Goal: Complete application form

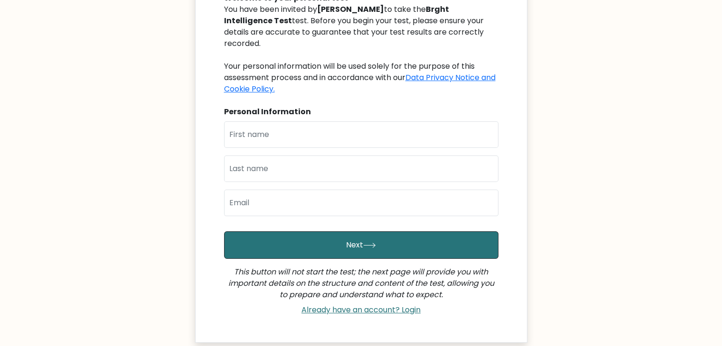
scroll to position [186, 0]
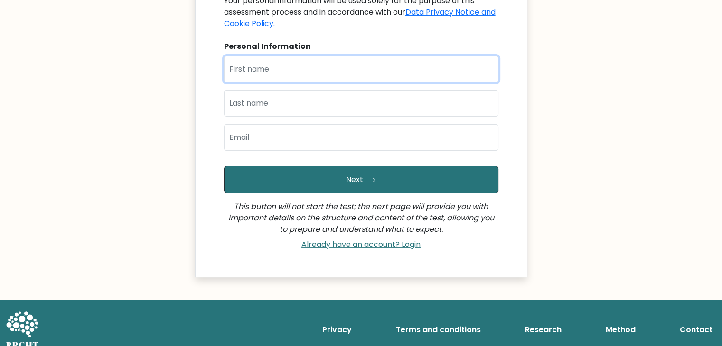
click at [318, 56] on input "text" at bounding box center [361, 69] width 274 height 27
click at [316, 56] on input "text" at bounding box center [361, 69] width 274 height 27
type input "[EMAIL_ADDRESS][DOMAIN_NAME]"
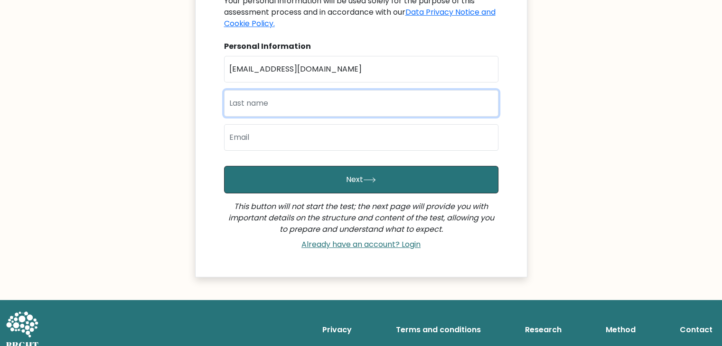
click at [325, 97] on input "text" at bounding box center [361, 103] width 274 height 27
type input "[PERSON_NAME]"
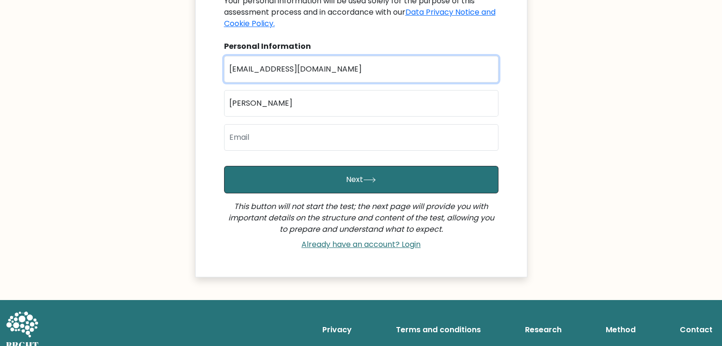
drag, startPoint x: 332, startPoint y: 57, endPoint x: 226, endPoint y: 51, distance: 106.0
click at [226, 56] on input "[EMAIL_ADDRESS][DOMAIN_NAME]" at bounding box center [361, 69] width 274 height 27
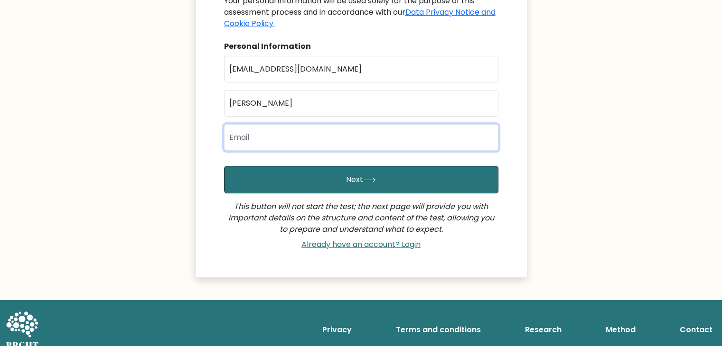
click at [291, 128] on input "email" at bounding box center [361, 137] width 274 height 27
paste input "[EMAIL_ADDRESS][DOMAIN_NAME]"
type input "[EMAIL_ADDRESS][DOMAIN_NAME]"
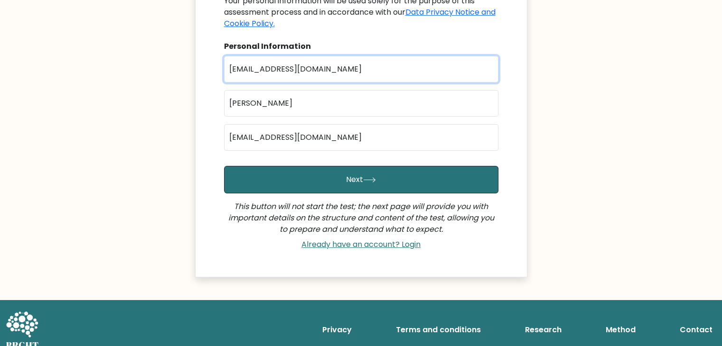
drag, startPoint x: 325, startPoint y: 58, endPoint x: 258, endPoint y: 52, distance: 67.1
click at [258, 56] on input "[EMAIL_ADDRESS][DOMAIN_NAME]" at bounding box center [361, 69] width 274 height 27
type input "[PERSON_NAME]"
click at [224, 166] on button "Next" at bounding box center [361, 180] width 274 height 28
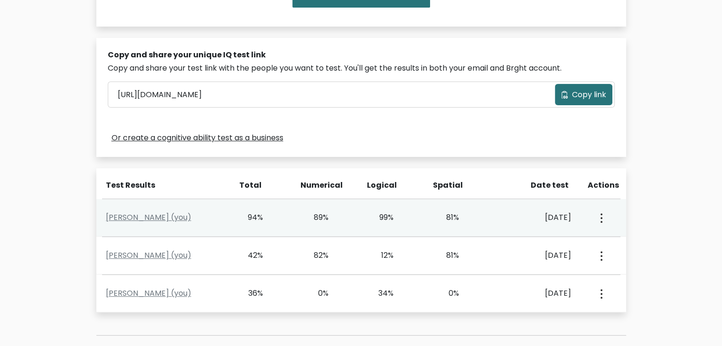
scroll to position [332, 0]
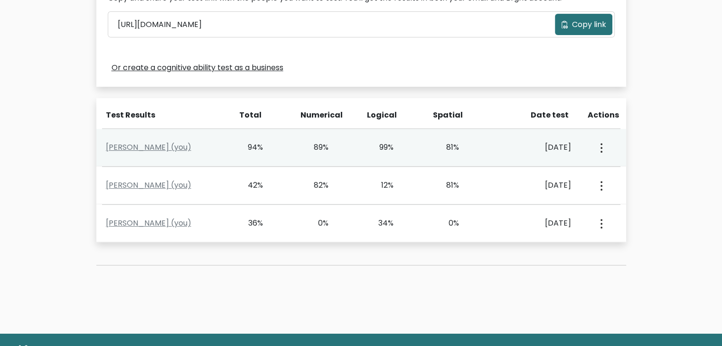
click at [607, 153] on div "View Profile" at bounding box center [600, 147] width 32 height 29
click at [604, 150] on div "View Profile" at bounding box center [600, 147] width 32 height 29
click at [600, 149] on icon "button" at bounding box center [601, 147] width 2 height 9
click at [606, 165] on ul "View Profile" at bounding box center [634, 175] width 76 height 24
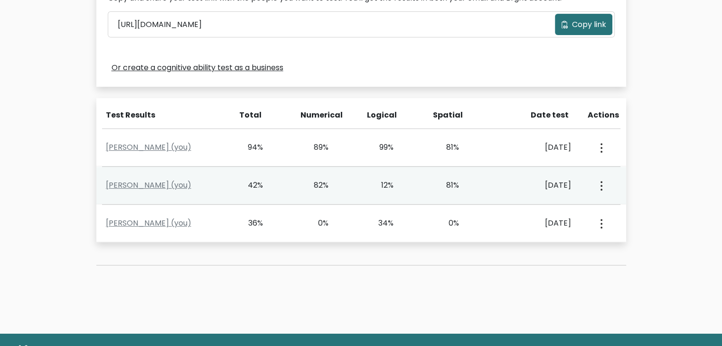
click at [611, 169] on div "Shuhul Kaul (you) 42% 82% 12% 81% July 3, 2023 View Profile" at bounding box center [361, 185] width 530 height 37
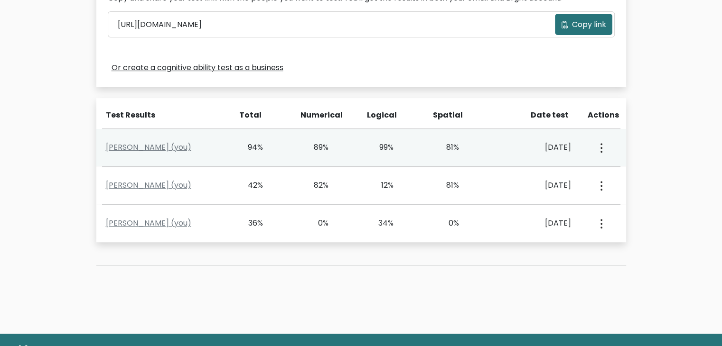
click at [602, 149] on button "button" at bounding box center [600, 147] width 8 height 29
click at [613, 176] on link "View Profile" at bounding box center [633, 174] width 75 height 15
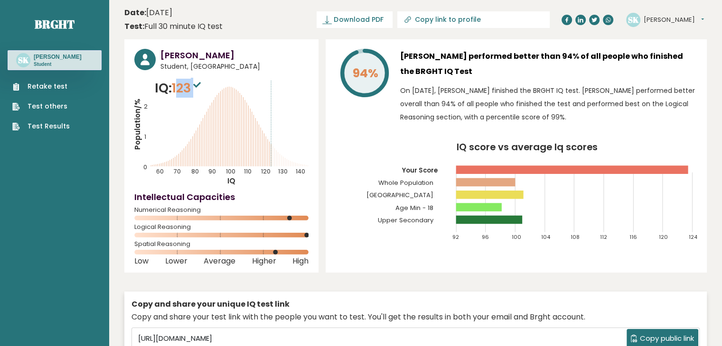
drag, startPoint x: 177, startPoint y: 86, endPoint x: 197, endPoint y: 93, distance: 21.5
click at [197, 93] on span "123" at bounding box center [187, 88] width 31 height 18
click at [201, 86] on icon at bounding box center [197, 85] width 8 height 6
click at [201, 84] on icon at bounding box center [197, 85] width 8 height 6
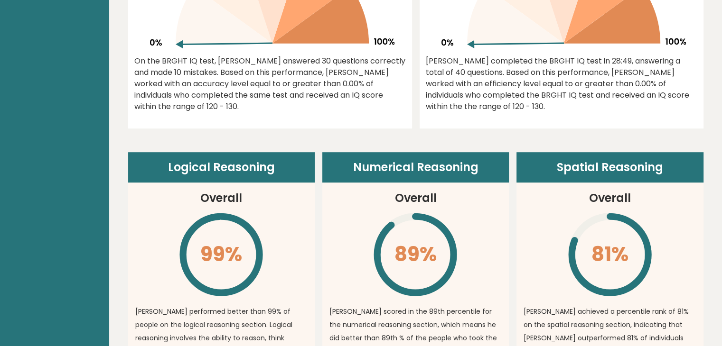
scroll to position [664, 0]
